Goal: Find contact information: Find contact information

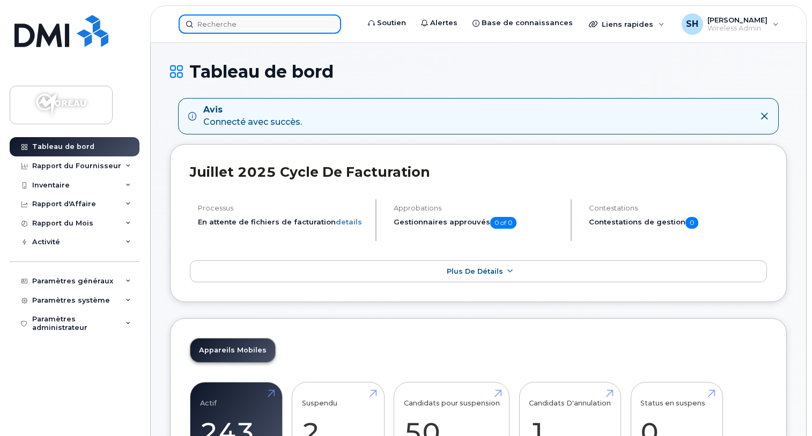
click at [232, 21] on input at bounding box center [260, 23] width 162 height 19
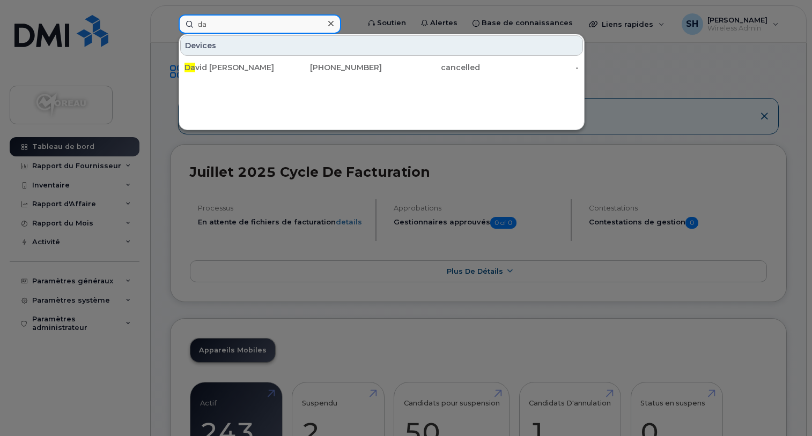
type input "d"
type input "alle"
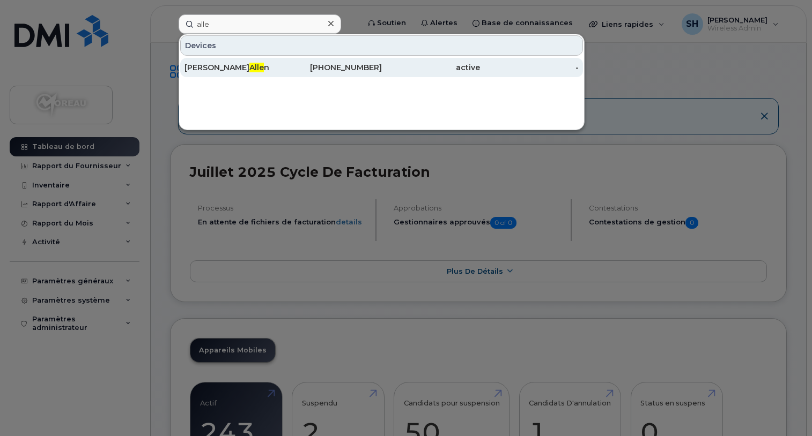
click at [202, 66] on div "[PERSON_NAME] n" at bounding box center [233, 67] width 99 height 11
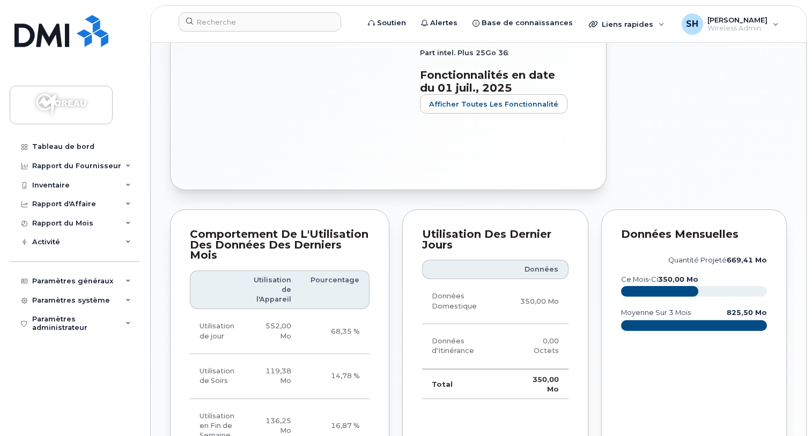
scroll to position [214, 0]
